Goal: Transaction & Acquisition: Book appointment/travel/reservation

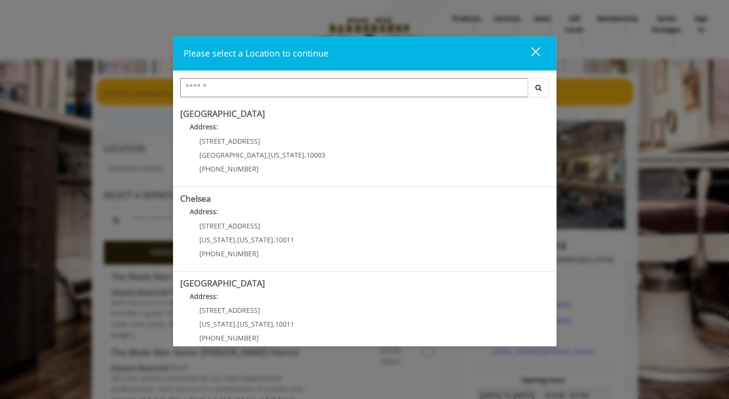
click at [330, 86] on input "Search Center" at bounding box center [354, 87] width 348 height 19
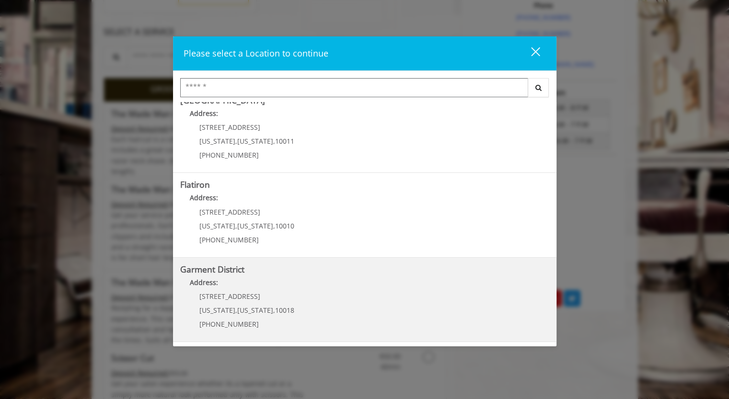
scroll to position [479, 0]
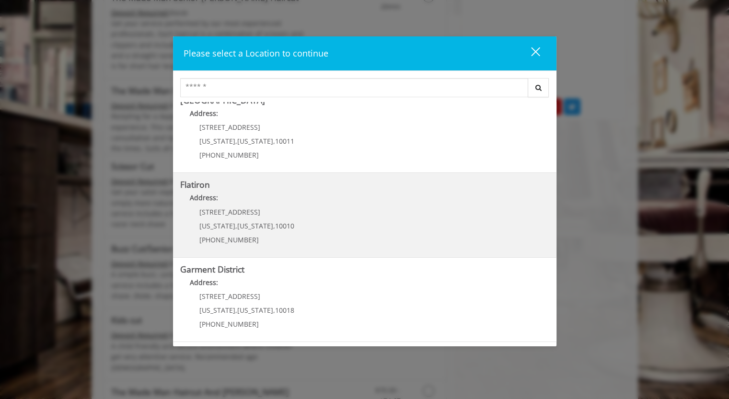
click at [208, 197] on b "Address:" at bounding box center [204, 197] width 28 height 9
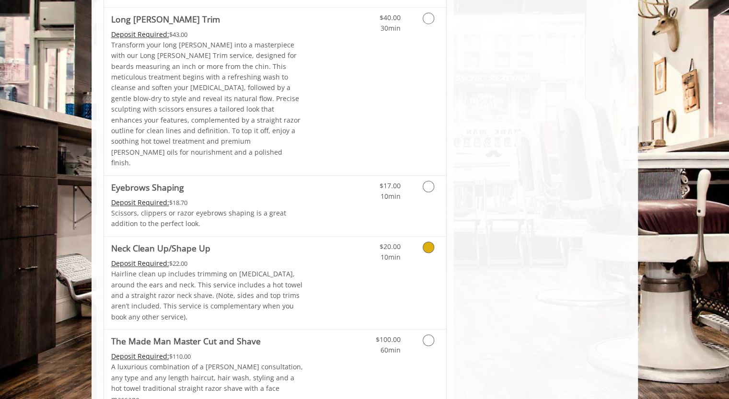
scroll to position [1382, 0]
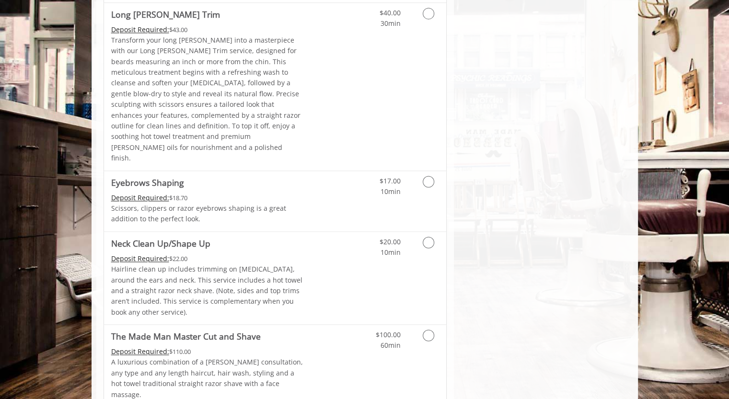
drag, startPoint x: 487, startPoint y: 247, endPoint x: 672, endPoint y: 45, distance: 273.8
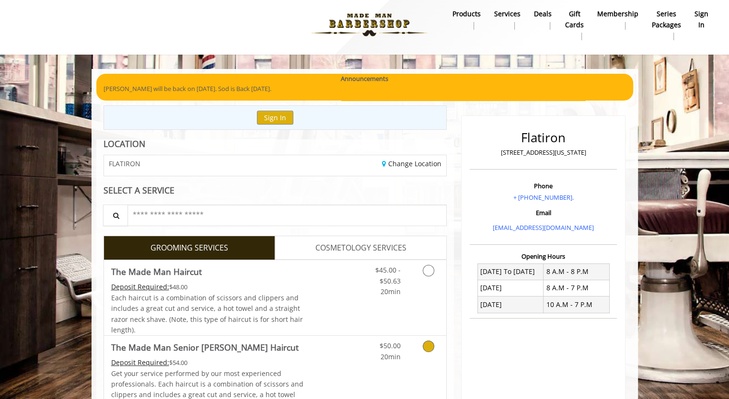
scroll to position [0, 0]
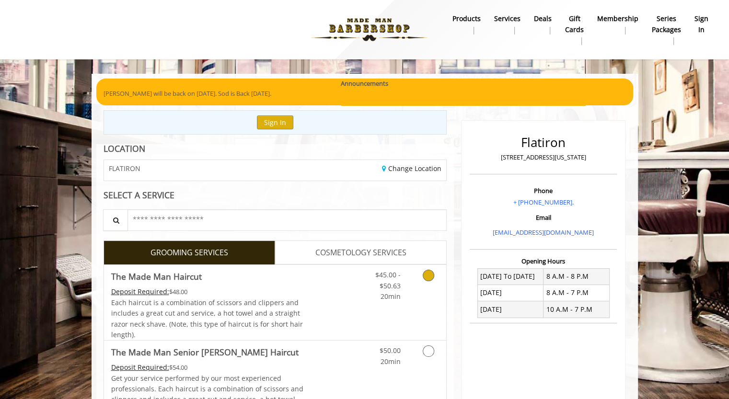
click at [432, 275] on icon "Grooming services" at bounding box center [429, 276] width 12 height 12
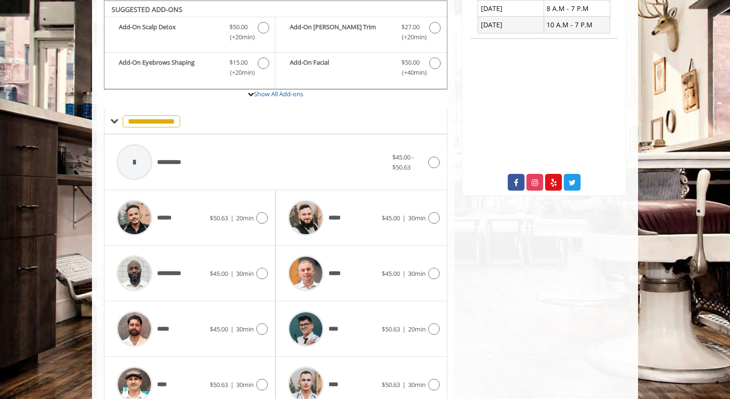
scroll to position [141, 0]
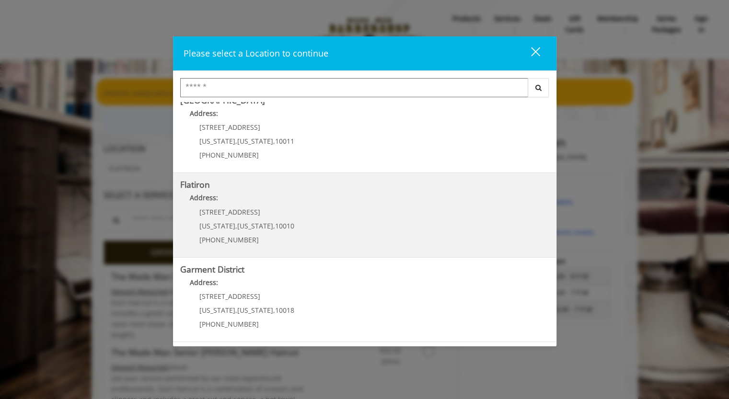
scroll to position [192, 0]
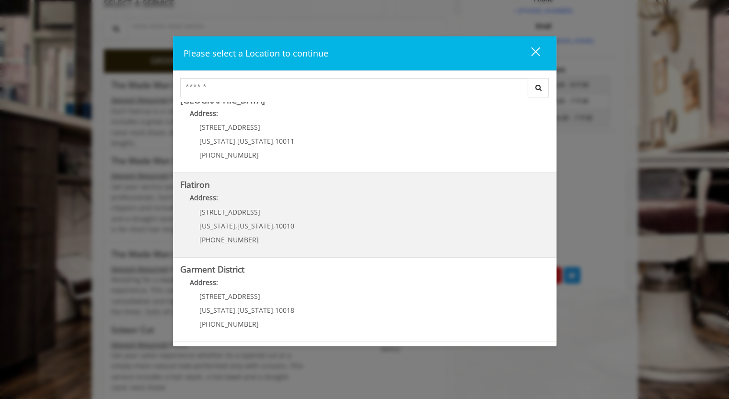
click at [277, 205] on "Address:" at bounding box center [364, 200] width 369 height 15
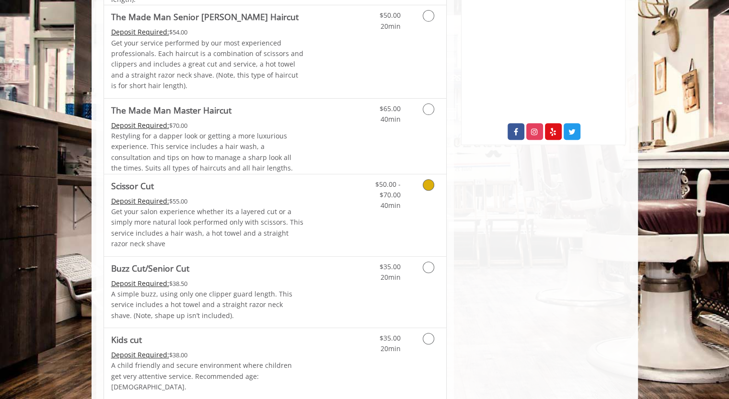
scroll to position [192, 0]
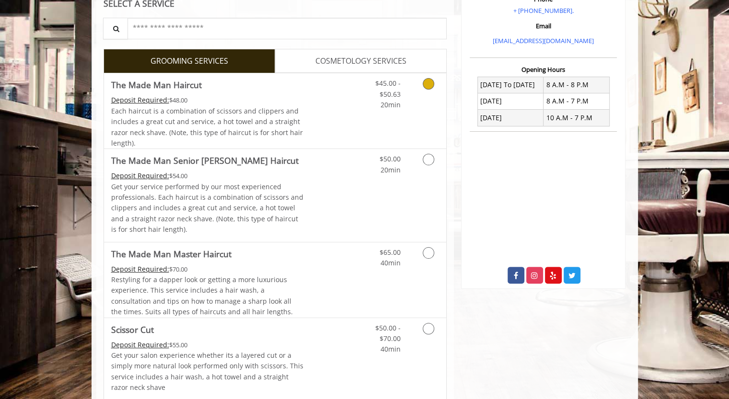
click at [427, 86] on icon "Grooming services" at bounding box center [429, 84] width 12 height 12
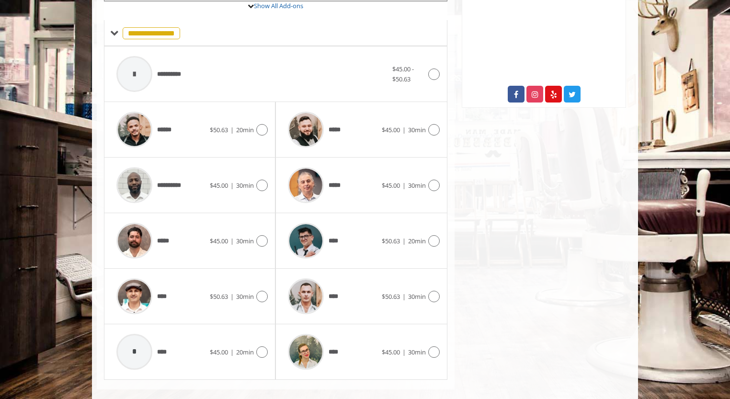
scroll to position [381, 0]
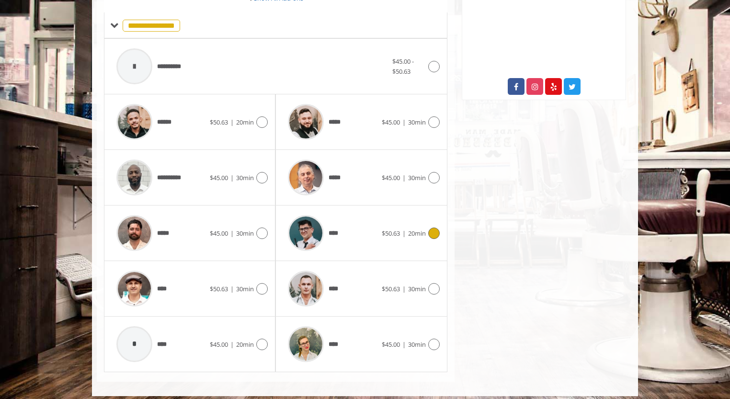
click at [433, 230] on icon at bounding box center [434, 234] width 12 height 12
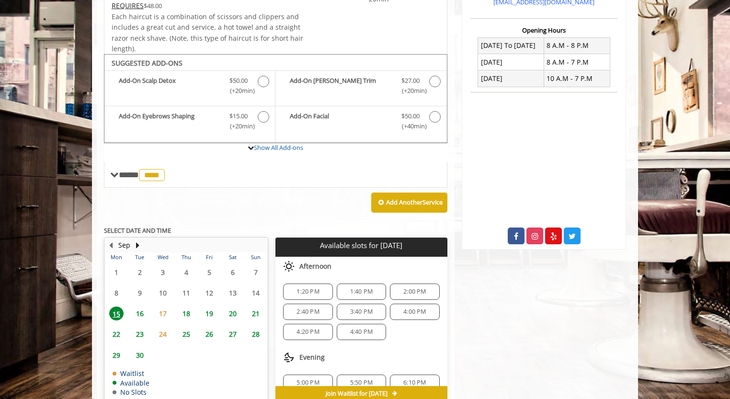
scroll to position [231, 0]
click at [653, 126] on body "**********" at bounding box center [365, 141] width 730 height 596
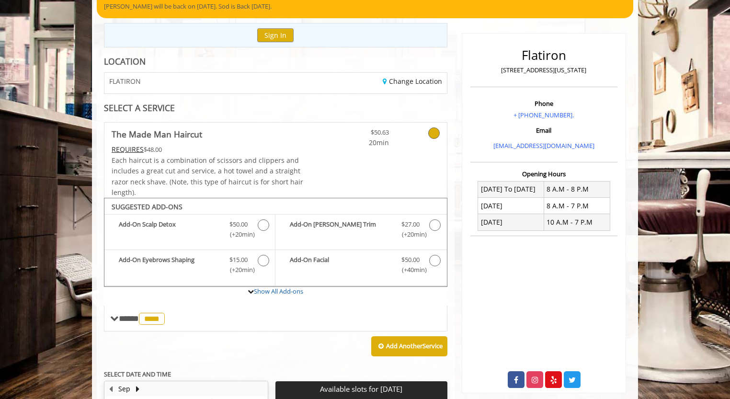
scroll to position [39, 0]
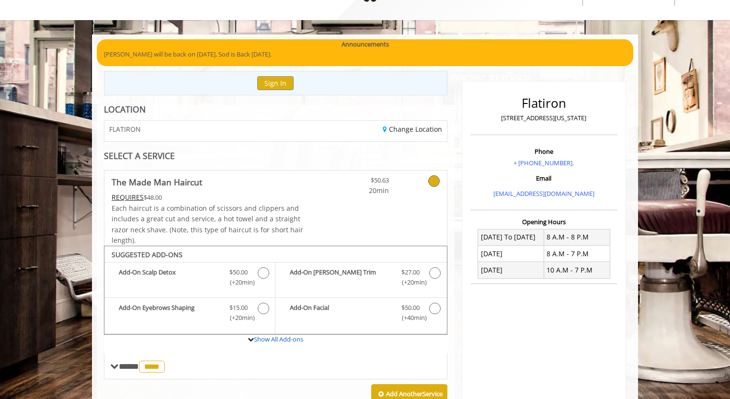
click at [663, 96] on body "**********" at bounding box center [365, 333] width 730 height 596
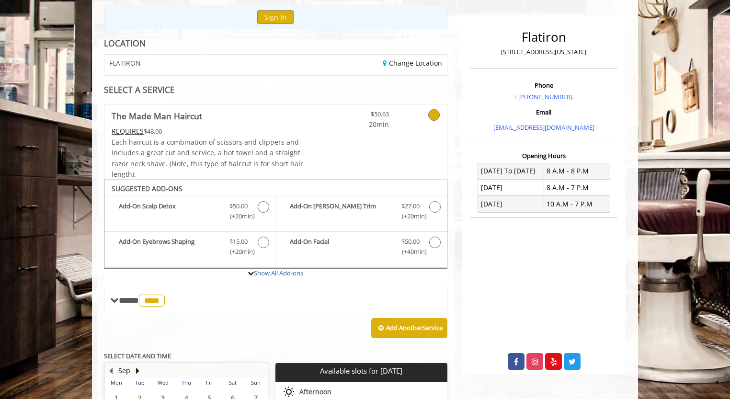
scroll to position [87, 0]
